Goal: Manage account settings

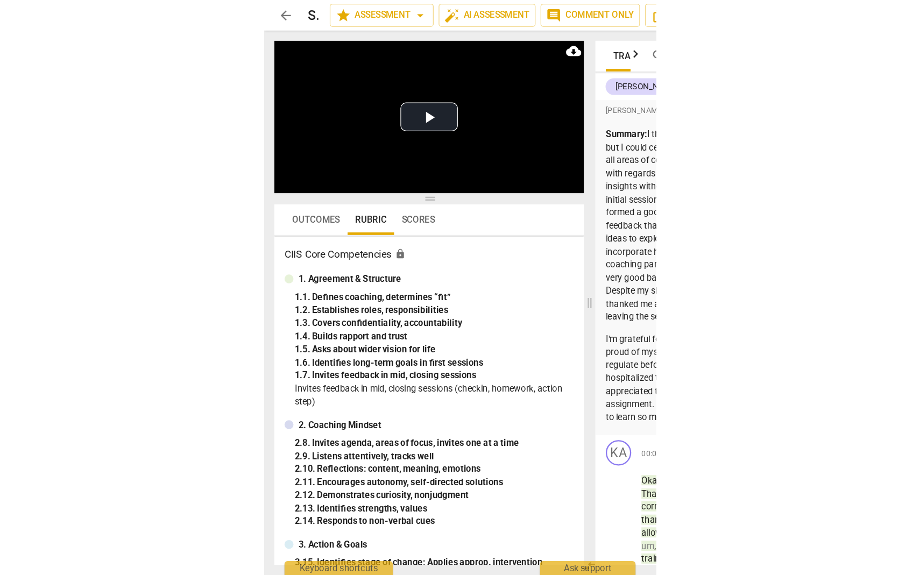
scroll to position [0, 37]
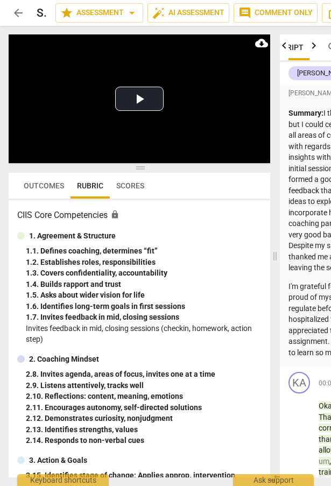
click at [44, 258] on div "1. 2. Establishes roles, responsibilities" at bounding box center [144, 262] width 236 height 11
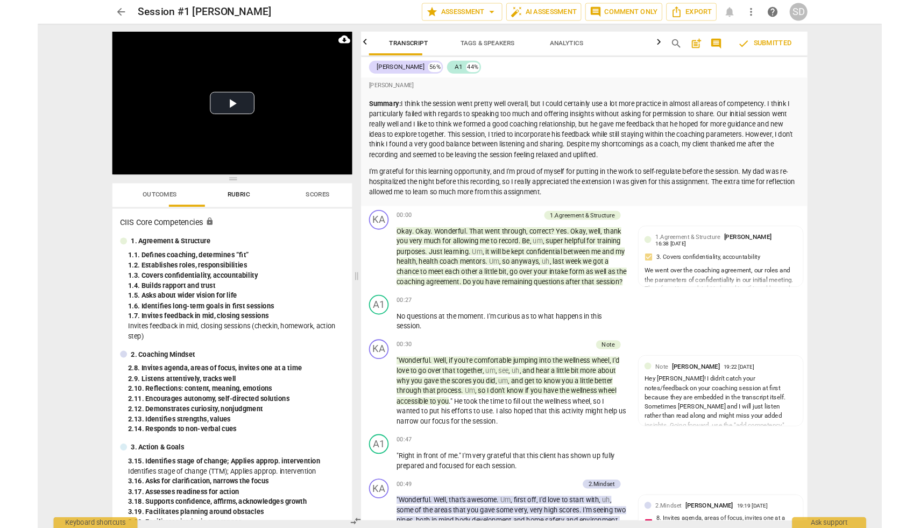
scroll to position [0, 0]
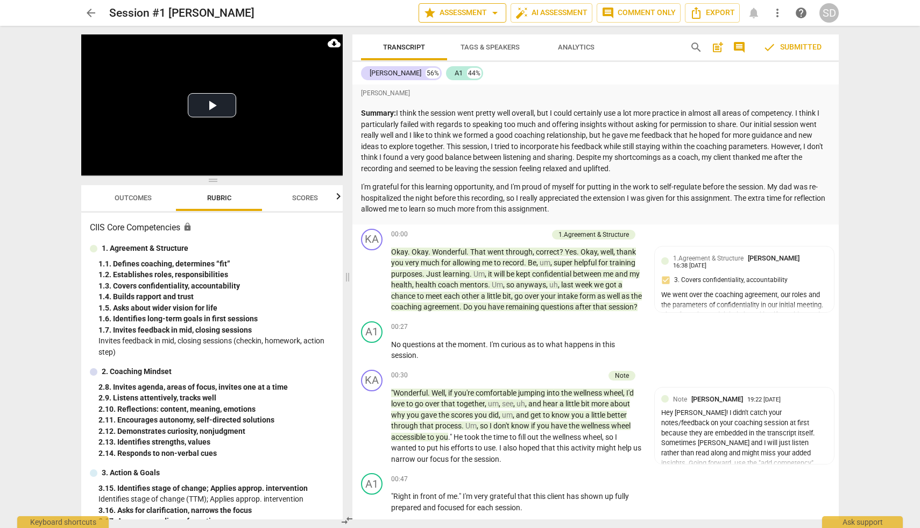
click at [330, 13] on span "arrow_drop_down" at bounding box center [494, 12] width 13 height 13
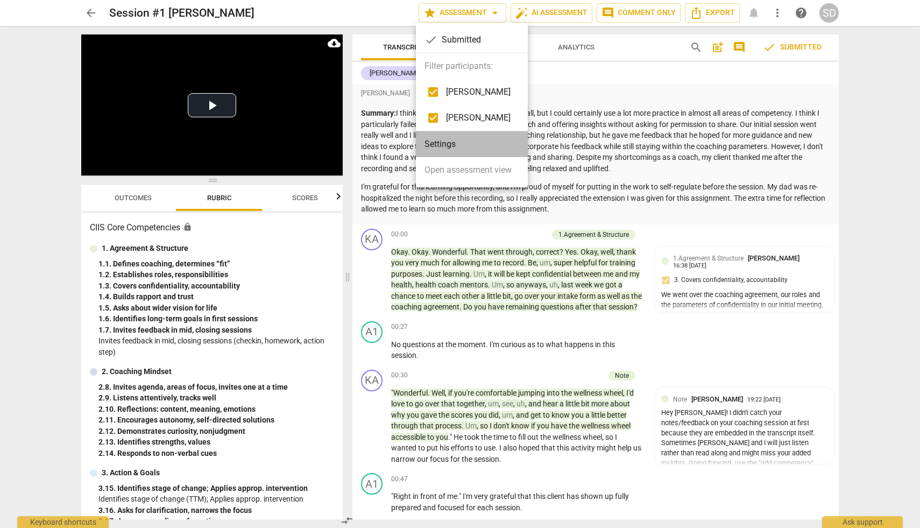
click at [330, 141] on li "Settings" at bounding box center [472, 144] width 112 height 26
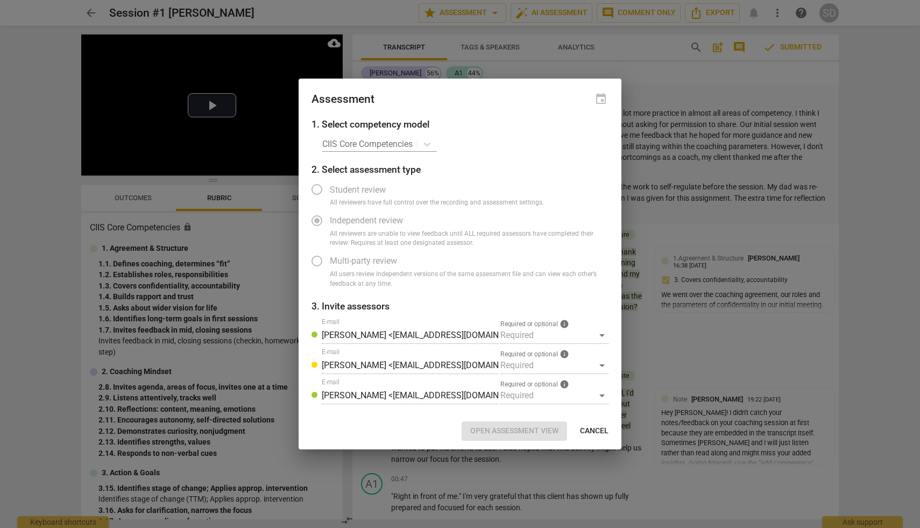
click at [330, 429] on span "Cancel" at bounding box center [594, 430] width 29 height 11
radio input "false"
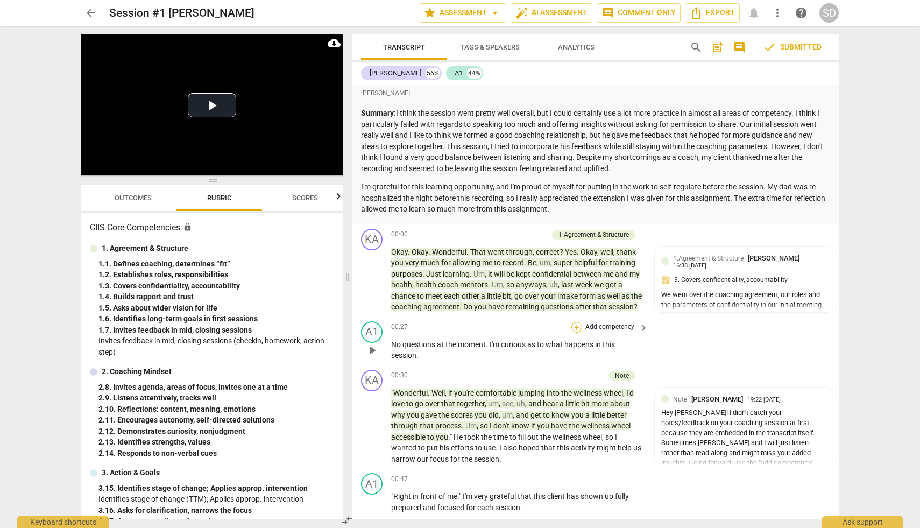
click at [330, 332] on div "+" at bounding box center [576, 327] width 11 height 11
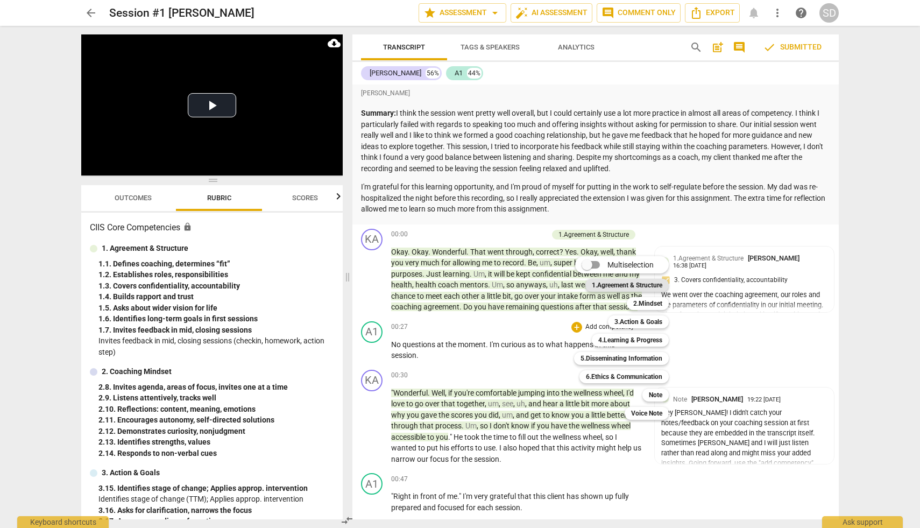
click at [330, 286] on b "1.Agreement & Structure" at bounding box center [627, 285] width 70 height 13
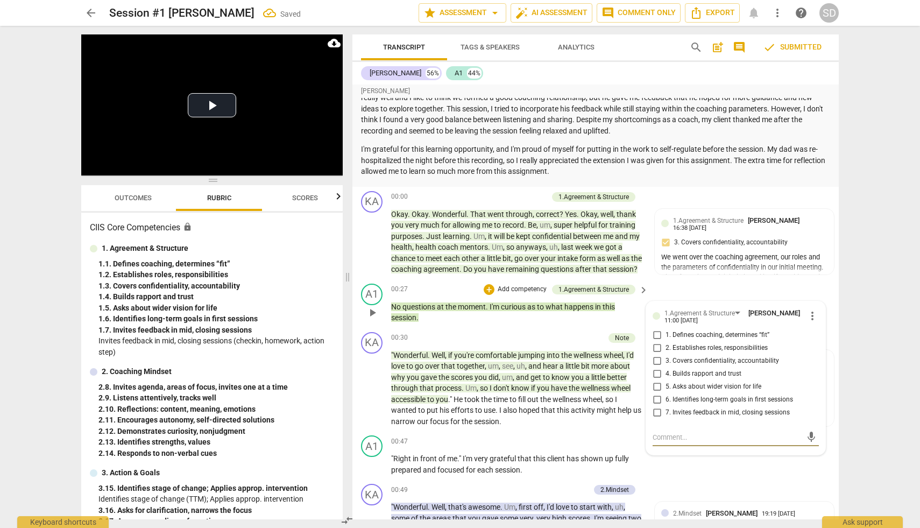
scroll to position [38, 0]
click at [330, 187] on div "KA play_arrow pause 00:00 + Add competency 1.Agreement & Structure keyboard_arr…" at bounding box center [595, 232] width 486 height 93
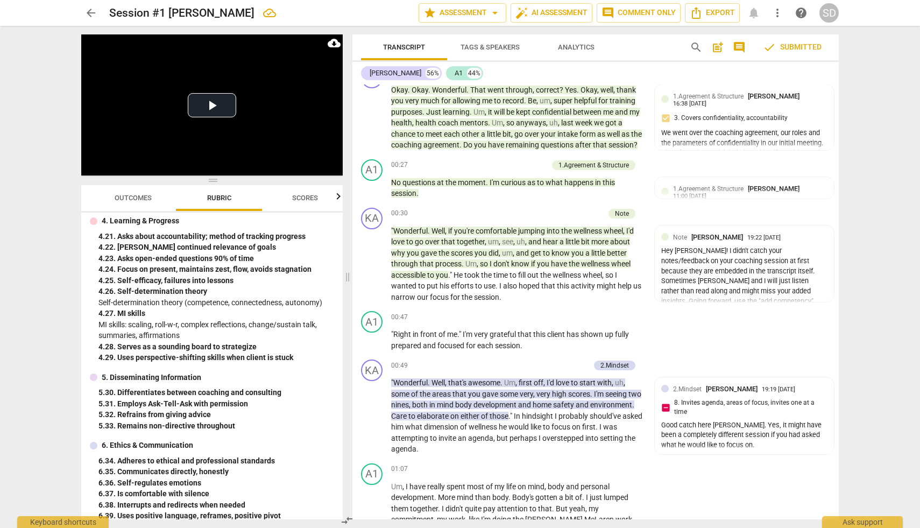
scroll to position [374, 0]
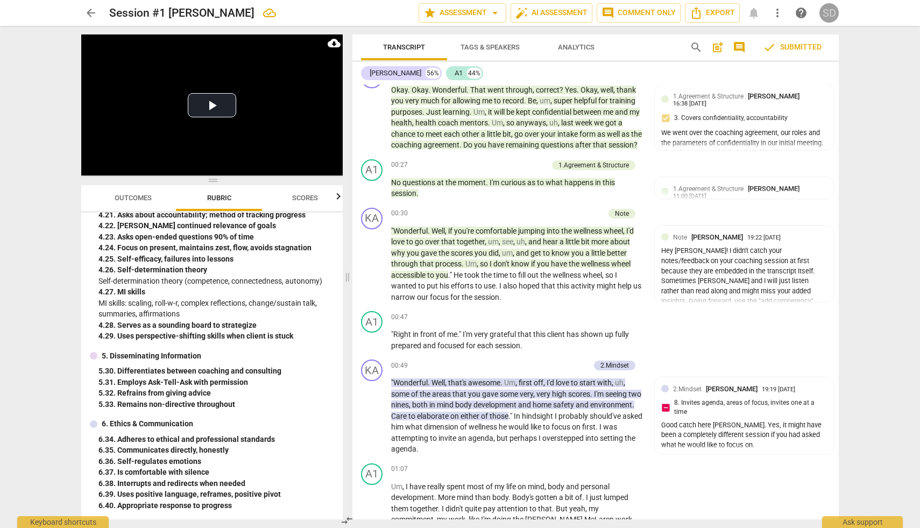
click at [330, 16] on div "SD" at bounding box center [828, 12] width 19 height 19
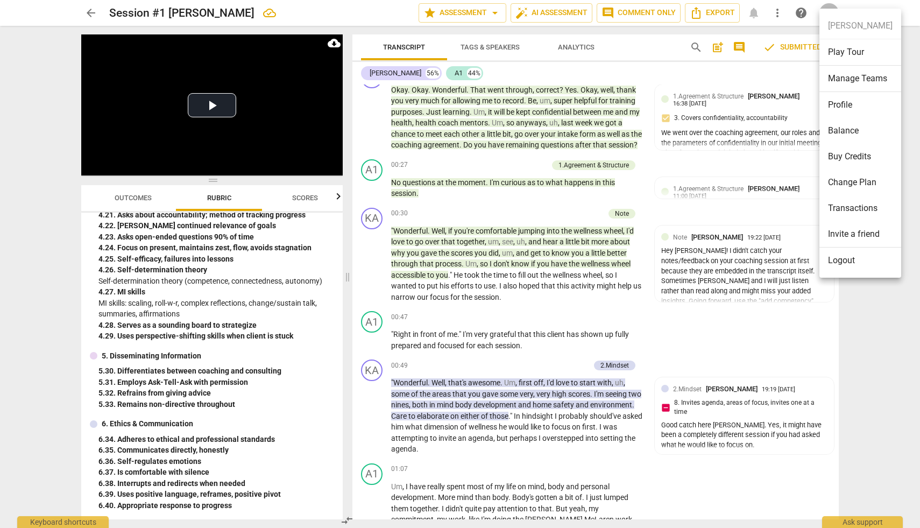
click at [330, 258] on li "Logout" at bounding box center [860, 260] width 82 height 26
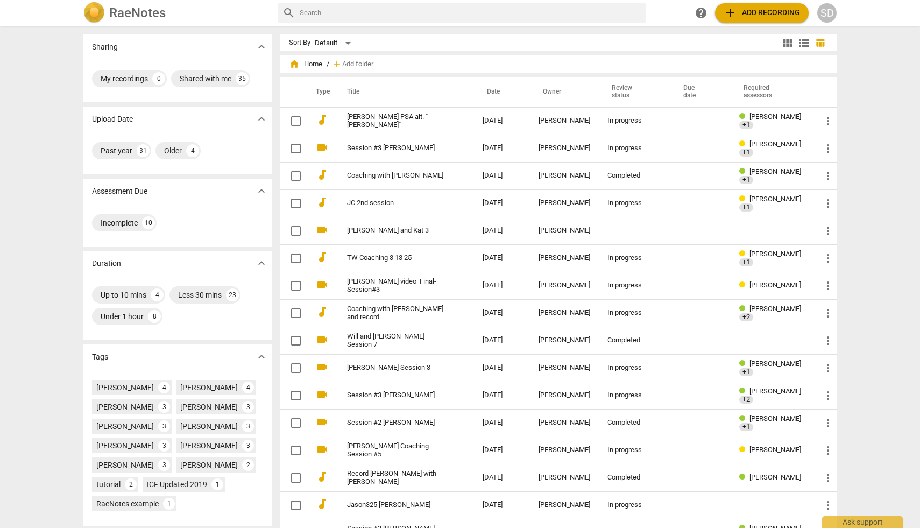
click at [828, 17] on div "SD" at bounding box center [826, 12] width 19 height 19
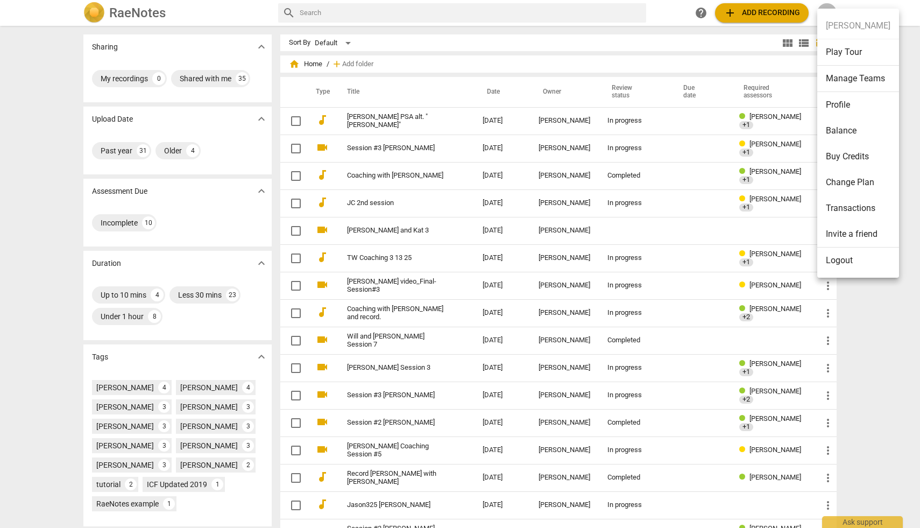
click at [852, 80] on li "Manage Teams" at bounding box center [858, 79] width 82 height 26
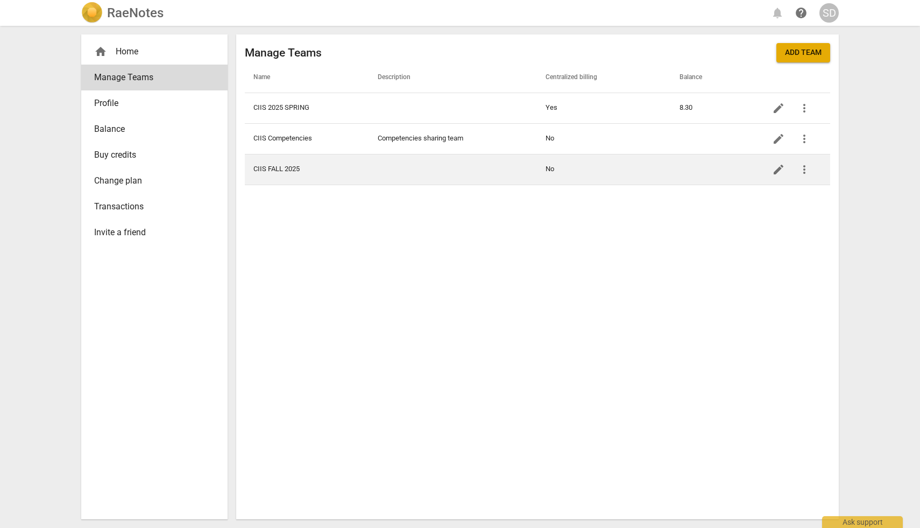
click at [323, 172] on td "CIIS FALL 2025" at bounding box center [307, 169] width 124 height 31
